Goal: Navigation & Orientation: Understand site structure

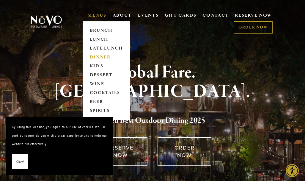
click at [99, 57] on link "DINNER" at bounding box center [106, 57] width 37 height 9
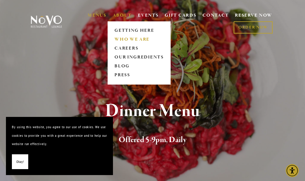
click at [121, 39] on link "WHO WE ARE" at bounding box center [138, 39] width 53 height 9
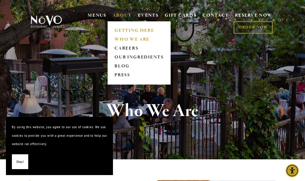
click at [121, 30] on link "GETTING HERE" at bounding box center [138, 30] width 53 height 9
